Goal: Task Accomplishment & Management: Complete application form

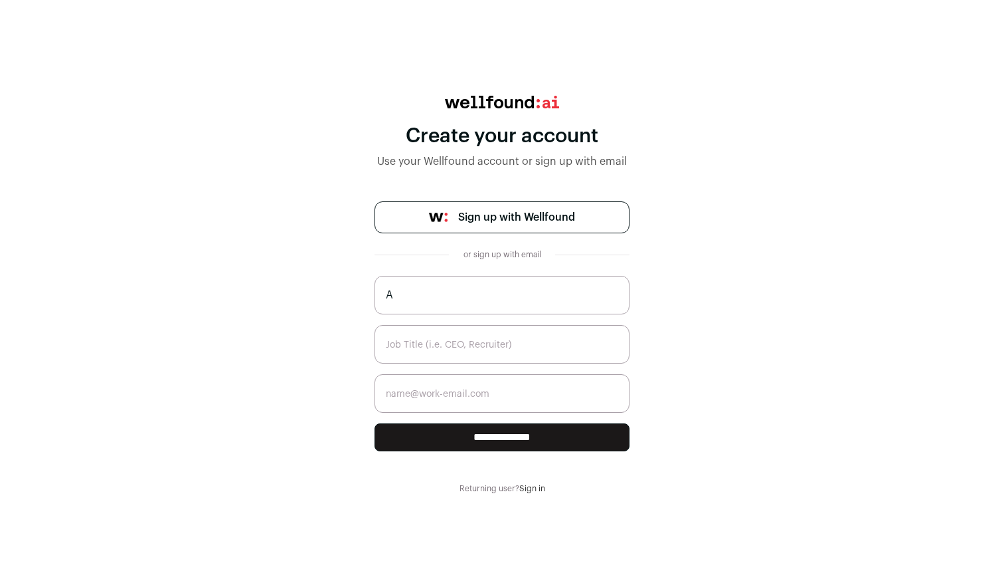
click at [502, 218] on span "Sign up with Wellfound" at bounding box center [516, 217] width 117 height 16
click at [481, 297] on input "A" at bounding box center [502, 295] width 255 height 39
type input "[PERSON_NAME]"
type input "[EMAIL_ADDRESS][DOMAIN_NAME]"
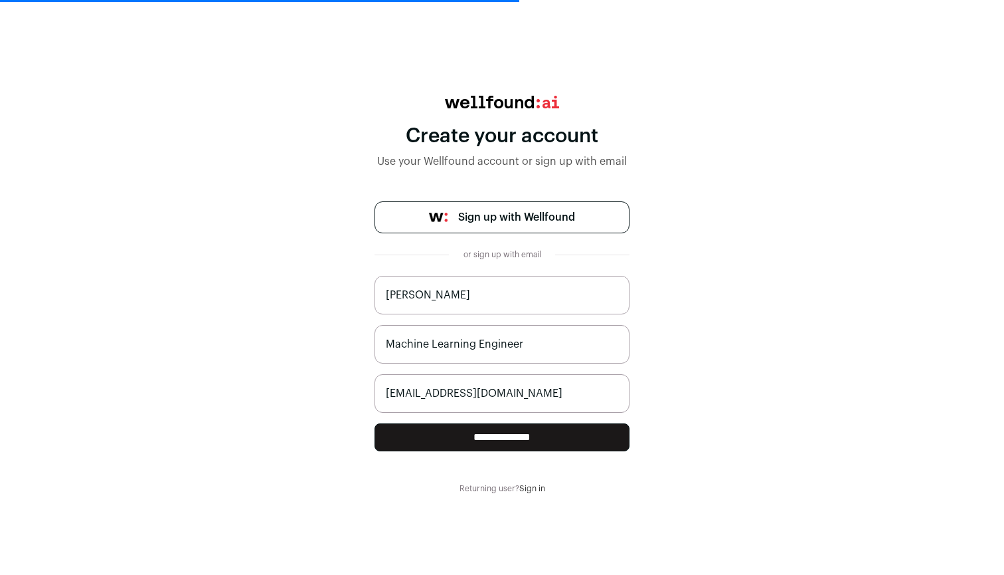
type input "Machine Learning Engineer"
click at [525, 439] on input "**********" at bounding box center [502, 437] width 255 height 28
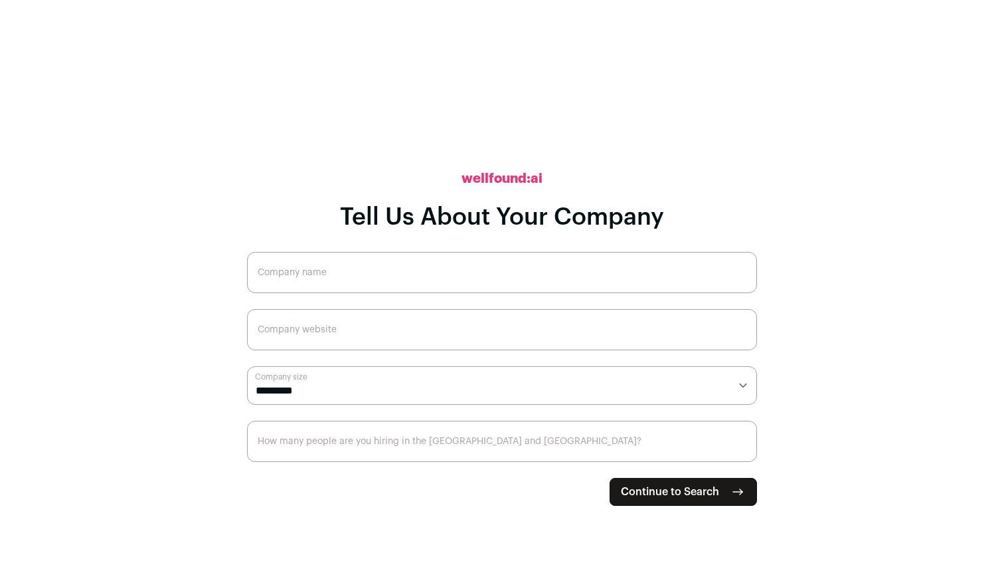
click at [478, 261] on input "Company name" at bounding box center [502, 272] width 510 height 41
type input "Cybage"
click at [484, 314] on input "Company website" at bounding box center [502, 329] width 510 height 41
select select "****"
click at [425, 331] on input "Company website" at bounding box center [502, 329] width 510 height 41
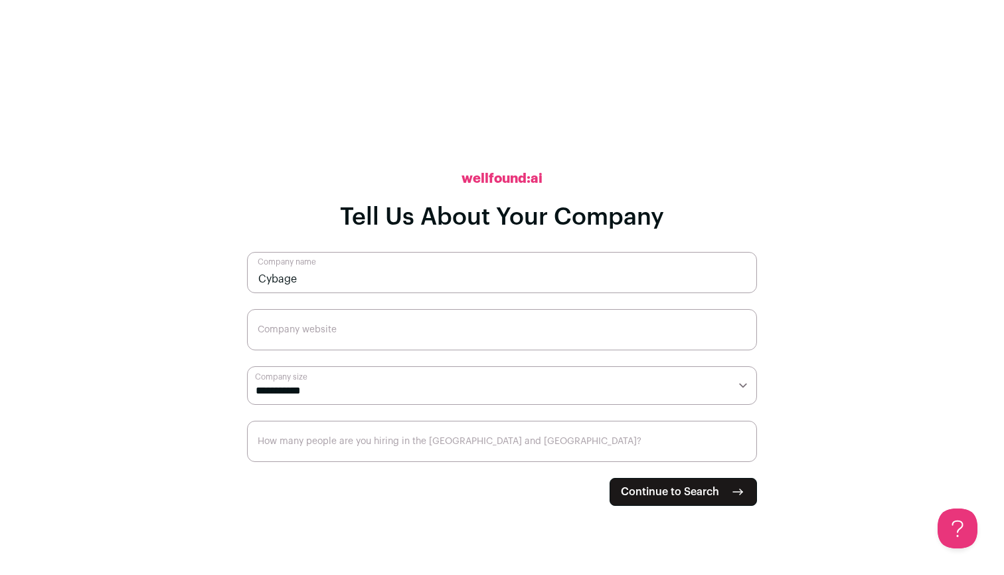
click at [371, 340] on input "Company website" at bounding box center [502, 329] width 510 height 41
paste input "https://www.cybage.com"
type input "https://www.cybage.com"
click at [498, 453] on input "How many people are you hiring in the US and Canada?" at bounding box center [502, 440] width 510 height 41
click at [741, 454] on input "How many people are you hiring in the US and Canada?" at bounding box center [502, 440] width 510 height 41
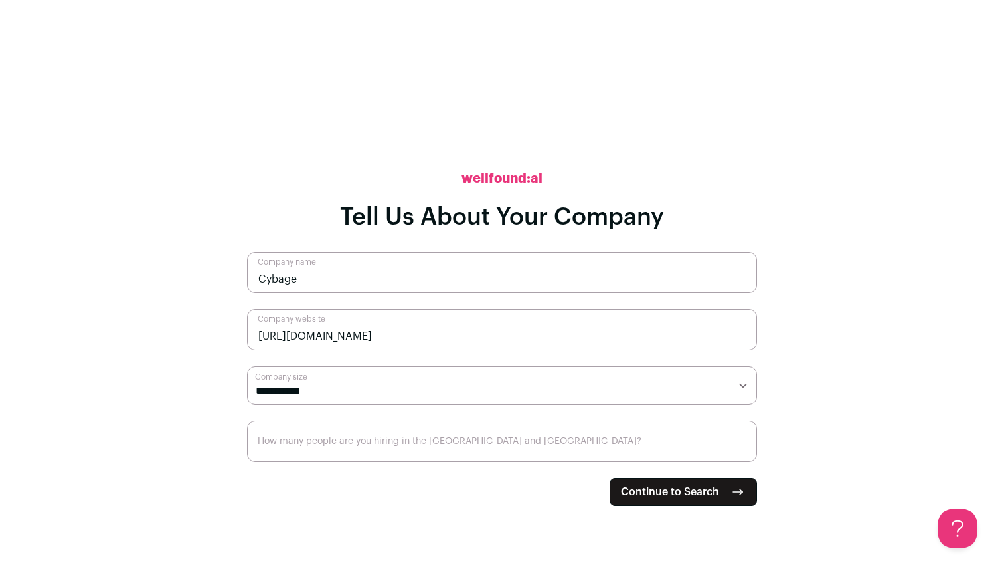
type input "0"
click at [741, 454] on input "0" at bounding box center [502, 440] width 510 height 41
click at [741, 450] on input "0" at bounding box center [502, 440] width 510 height 41
click at [749, 486] on button "Continue to Search" at bounding box center [683, 492] width 147 height 28
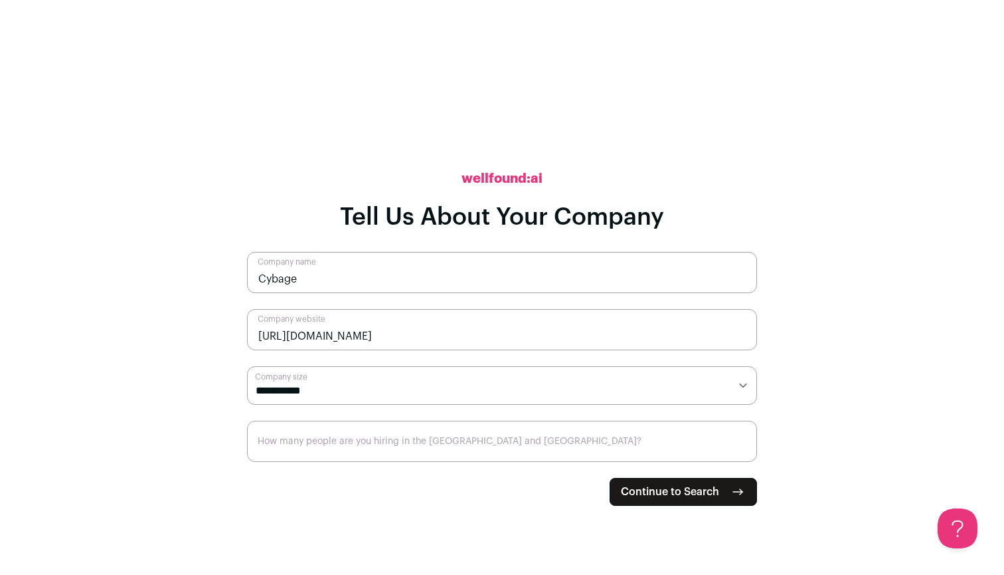
click at [725, 488] on button "Continue to Search" at bounding box center [683, 492] width 147 height 28
type input "0"
click at [679, 488] on span "Continue to Search" at bounding box center [670, 492] width 98 height 16
click at [689, 489] on span "Continue to Search" at bounding box center [670, 492] width 98 height 16
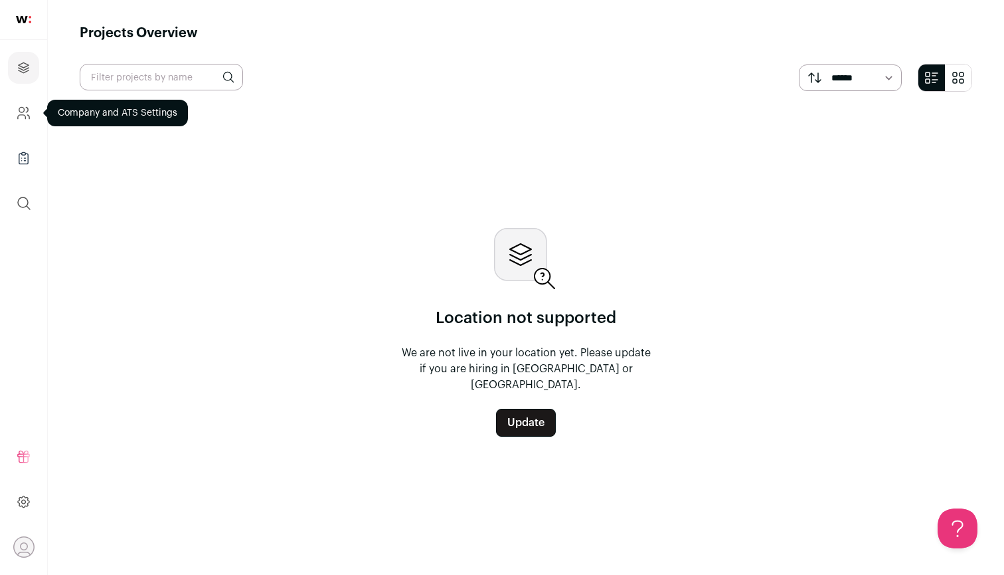
click at [17, 105] on icon "Company and ATS Settings" at bounding box center [23, 113] width 15 height 16
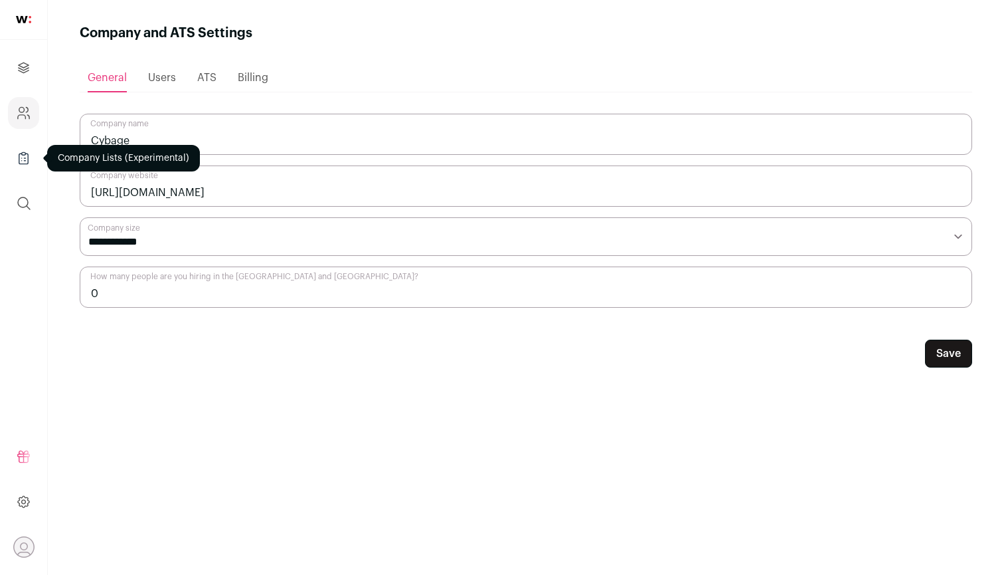
click at [14, 152] on link "Company Lists" at bounding box center [23, 158] width 31 height 32
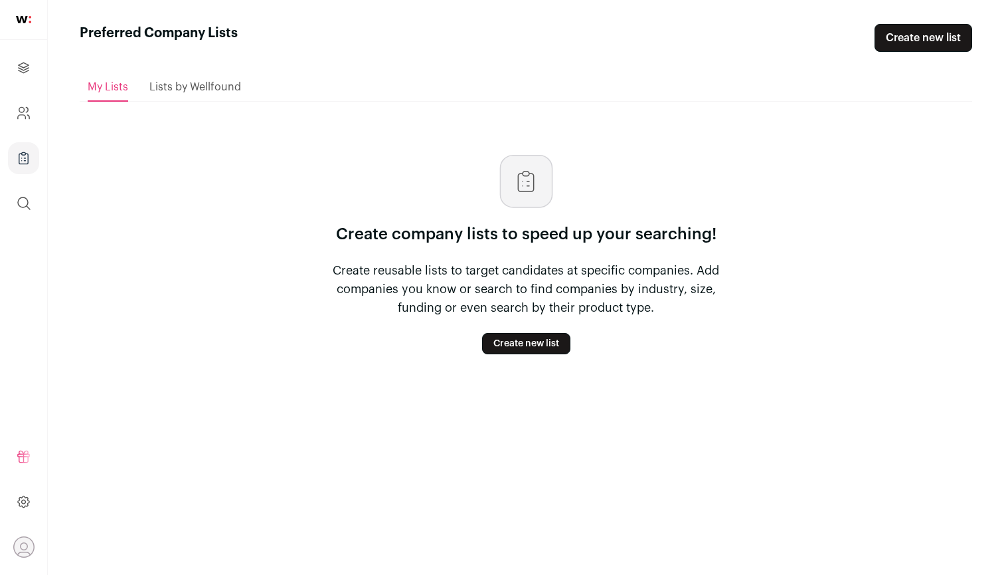
click at [185, 79] on div "Lists by Wellfound" at bounding box center [195, 87] width 92 height 27
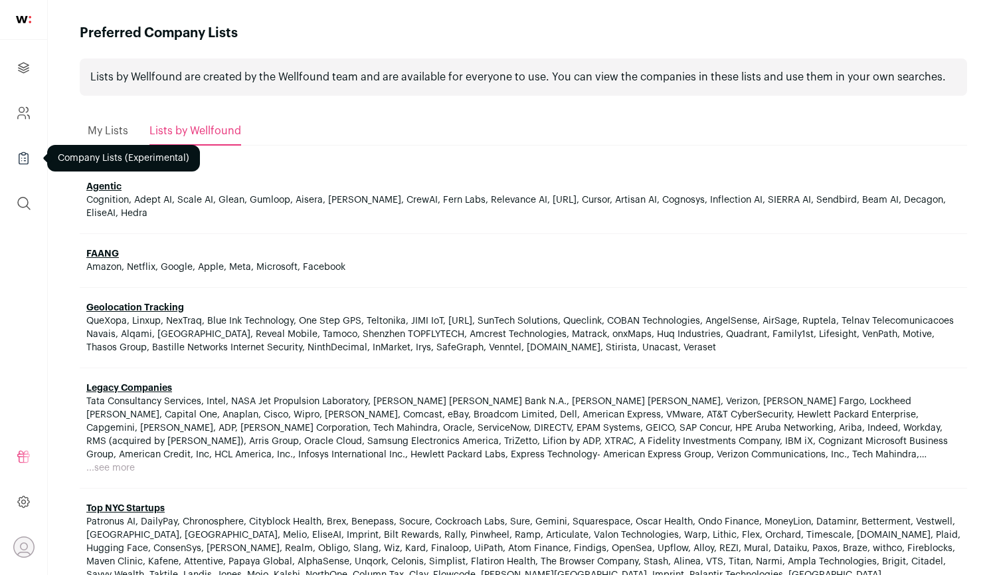
click at [17, 167] on link "Company Lists" at bounding box center [23, 158] width 31 height 32
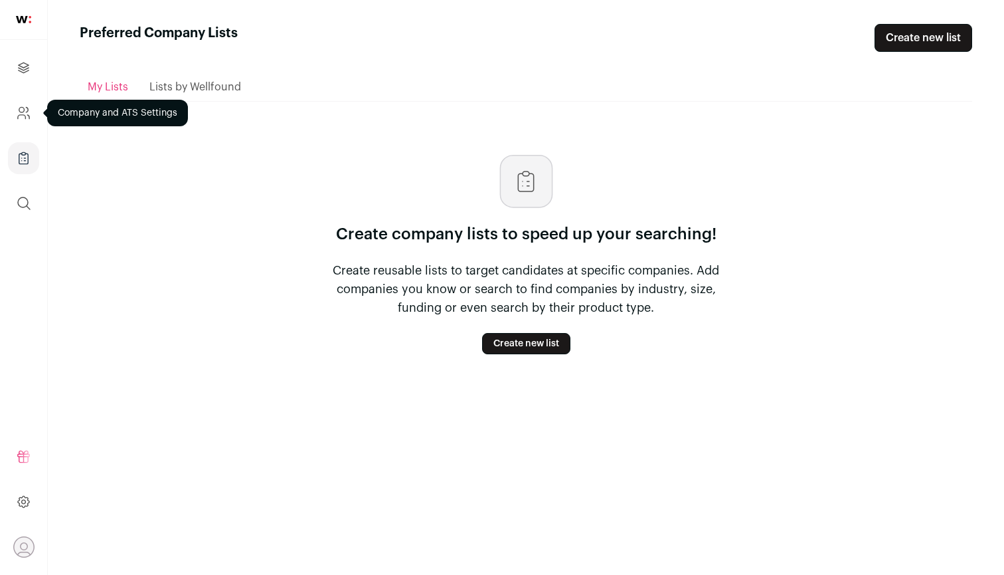
click at [23, 106] on icon "Company and ATS Settings" at bounding box center [23, 113] width 15 height 16
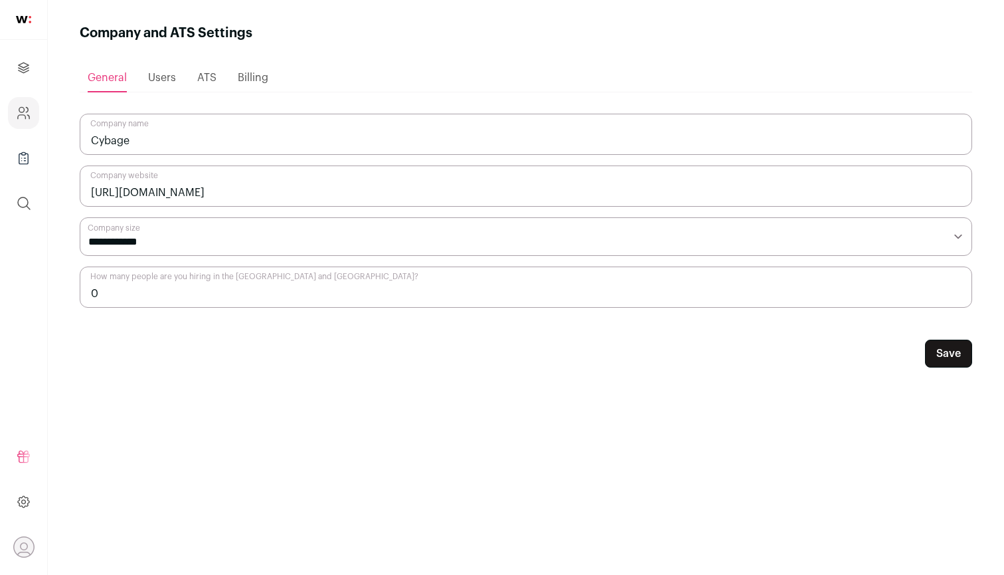
click at [155, 78] on span "Users" at bounding box center [162, 77] width 28 height 11
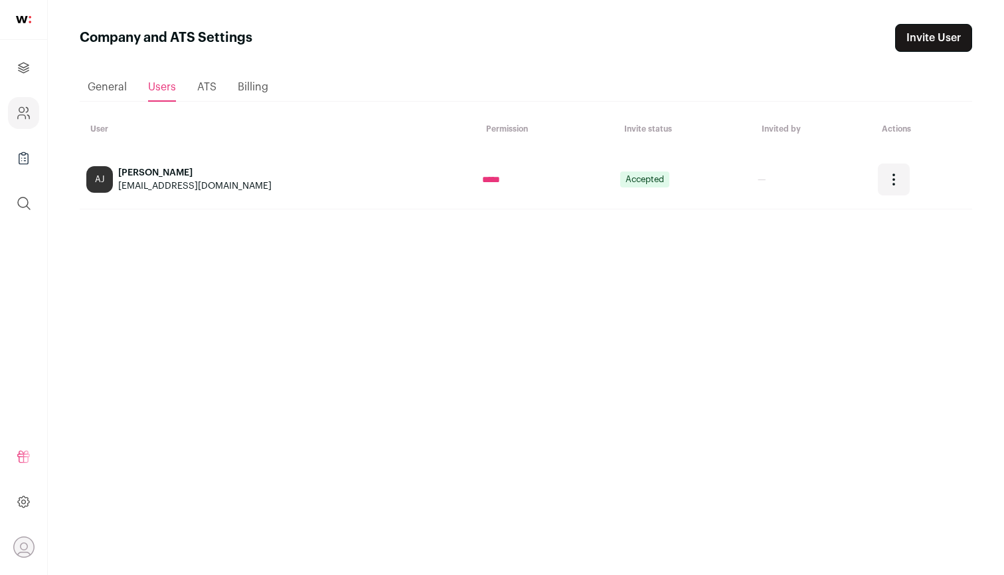
click at [213, 86] on span "ATS" at bounding box center [206, 87] width 19 height 11
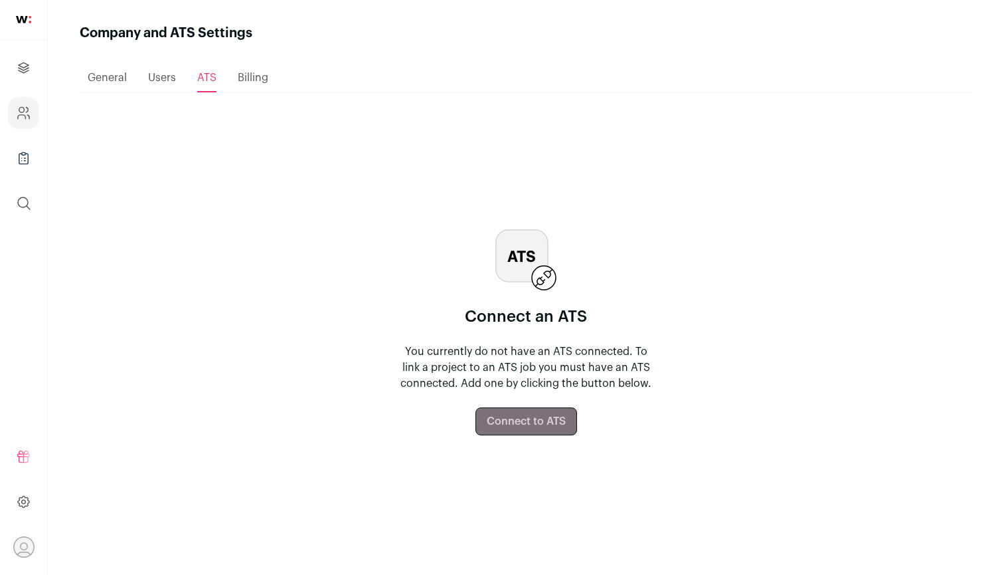
click at [250, 87] on div "Billing" at bounding box center [253, 77] width 31 height 27
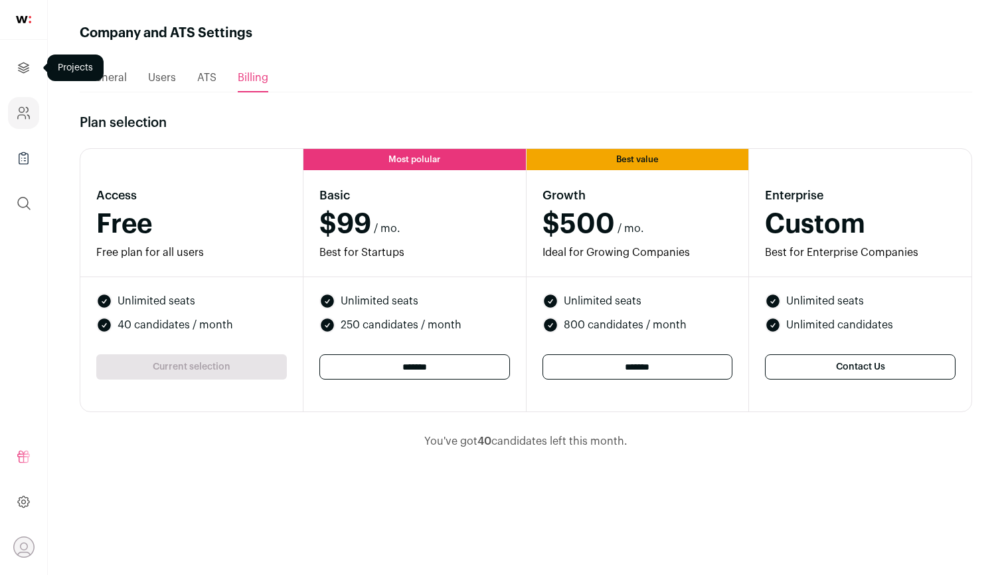
click at [17, 64] on icon "Projects" at bounding box center [23, 68] width 15 height 16
